Goal: Use online tool/utility: Use online tool/utility

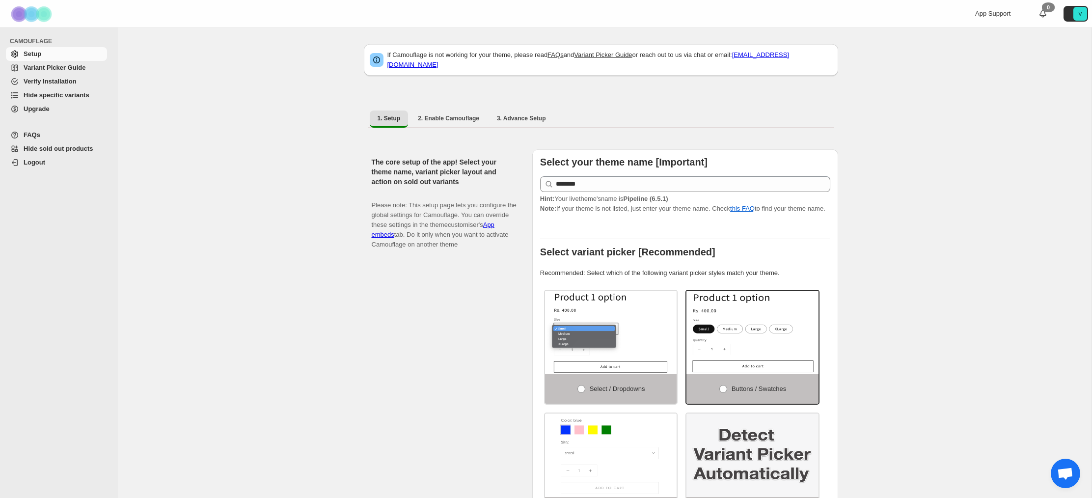
click at [61, 95] on span "Hide specific variants" at bounding box center [57, 94] width 66 height 7
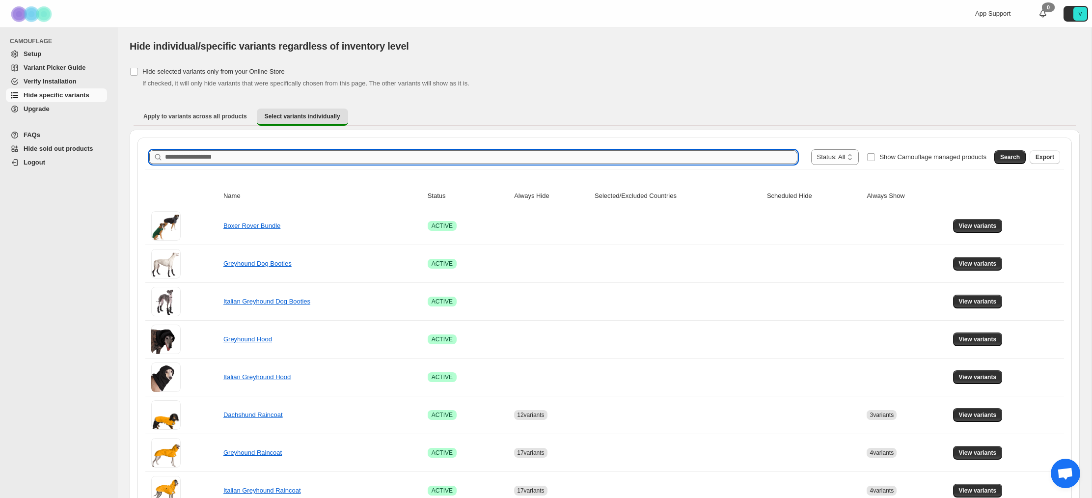
click at [250, 157] on input "Search product name" at bounding box center [481, 157] width 633 height 14
type input "**********"
click at [1019, 155] on span "Search" at bounding box center [1011, 157] width 20 height 8
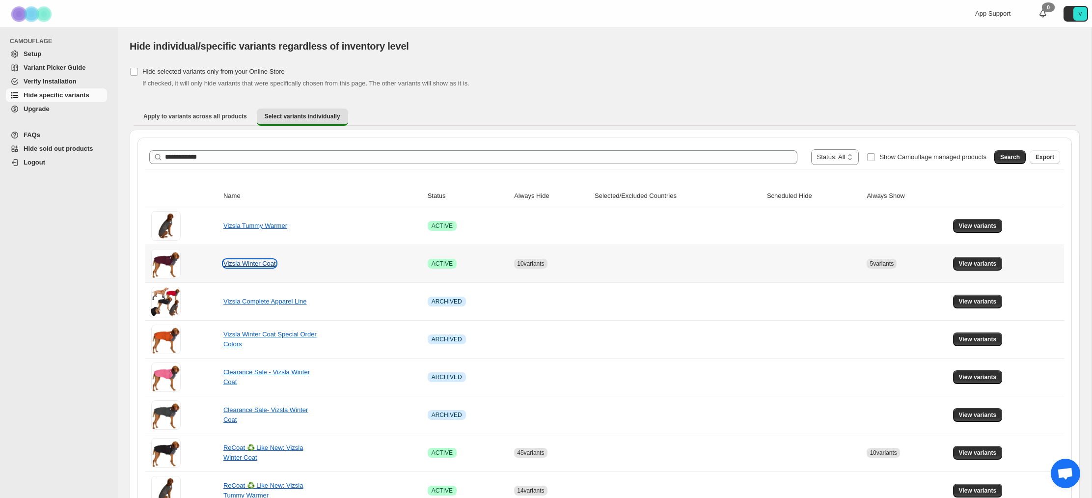
click at [271, 263] on link "Vizsla Winter Coat" at bounding box center [250, 263] width 53 height 7
click at [965, 264] on span "View variants" at bounding box center [978, 264] width 38 height 8
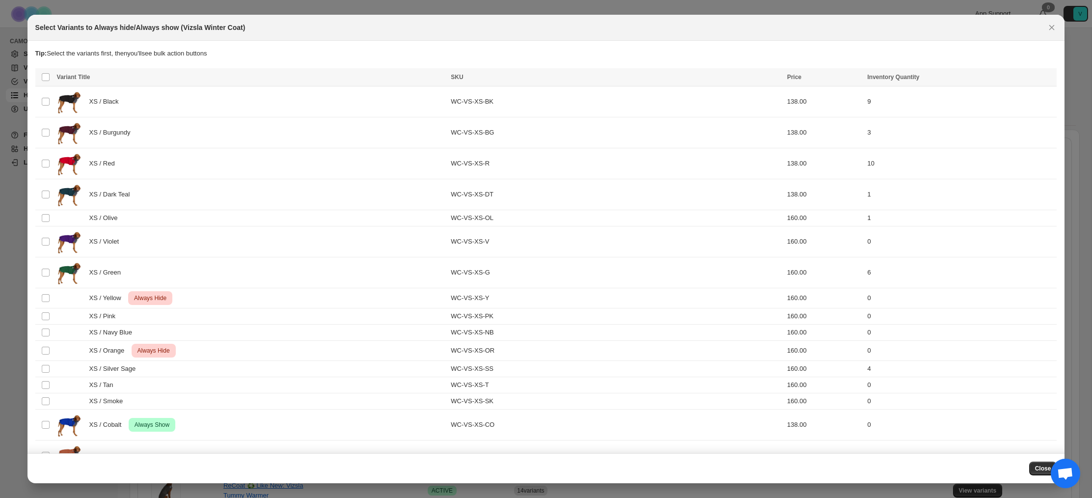
drag, startPoint x: 1057, startPoint y: 28, endPoint x: 1046, endPoint y: 25, distance: 11.1
click at [1057, 28] on icon "Close" at bounding box center [1052, 28] width 10 height 10
